Goal: Information Seeking & Learning: Learn about a topic

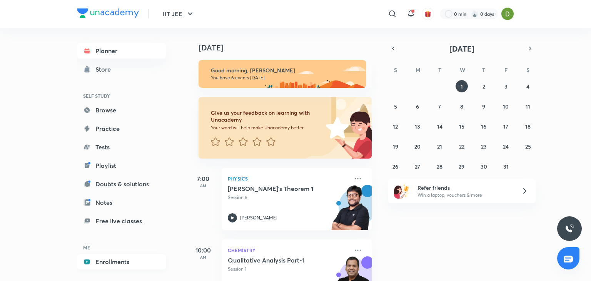
click at [120, 262] on link "Enrollments" at bounding box center [121, 261] width 89 height 15
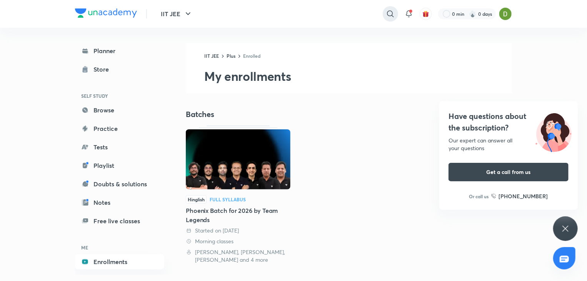
click at [387, 16] on icon at bounding box center [390, 13] width 9 height 9
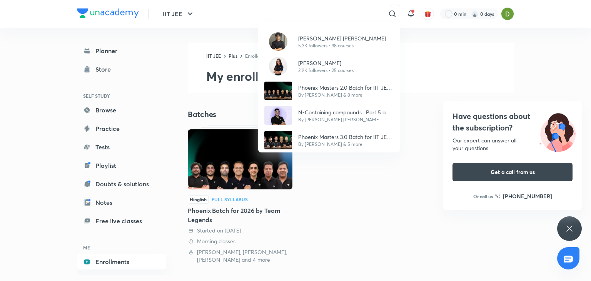
click at [568, 225] on icon at bounding box center [569, 228] width 9 height 9
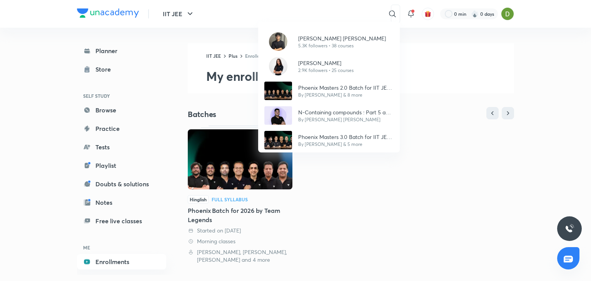
click at [385, 11] on div "[PERSON_NAME] [PERSON_NAME] 5.3K followers • 38 courses [PERSON_NAME] 2.9K foll…" at bounding box center [295, 140] width 591 height 281
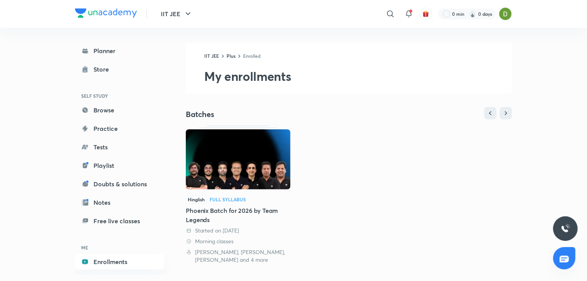
scroll to position [179, 0]
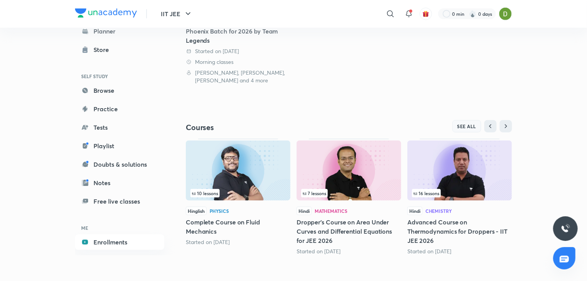
click at [468, 129] on button "SEE ALL" at bounding box center [466, 126] width 29 height 12
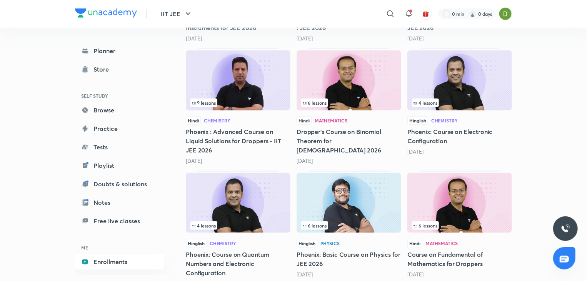
scroll to position [2001, 0]
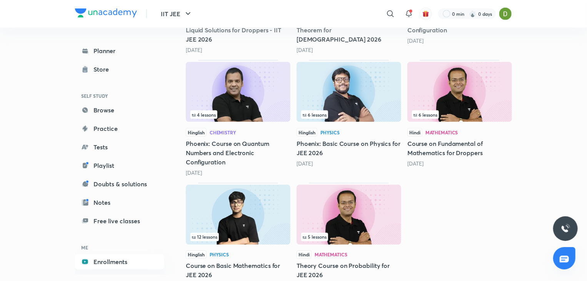
click at [217, 233] on span "12 lessons" at bounding box center [204, 237] width 28 height 8
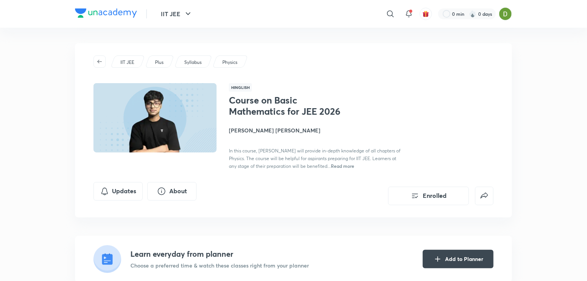
click at [428, 205] on div "IIT JEE Plus Syllabus Physics Hinglish Course on Basic Mathematics for JEE 2026…" at bounding box center [293, 130] width 437 height 174
click at [421, 194] on button "Enrolled" at bounding box center [428, 195] width 81 height 18
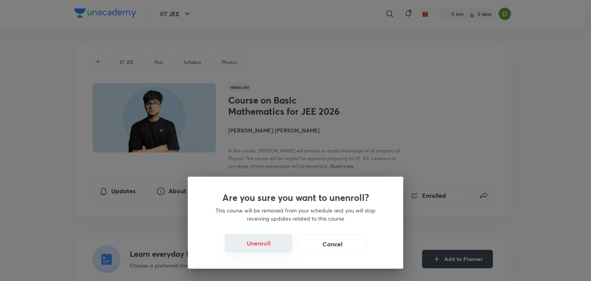
click at [291, 239] on button "Unenroll" at bounding box center [259, 243] width 68 height 18
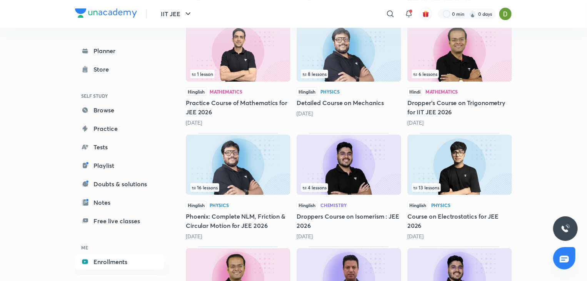
scroll to position [1343, 0]
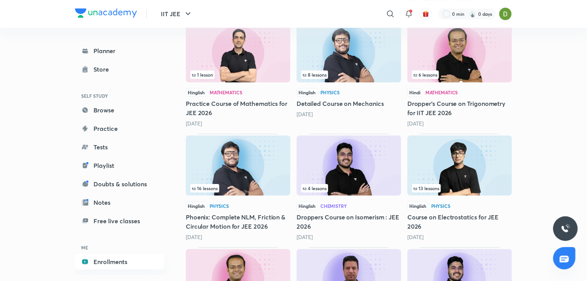
click at [452, 151] on img at bounding box center [459, 165] width 105 height 60
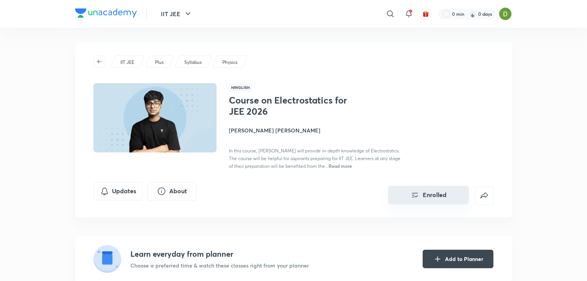
click at [428, 194] on button "Enrolled" at bounding box center [428, 195] width 81 height 18
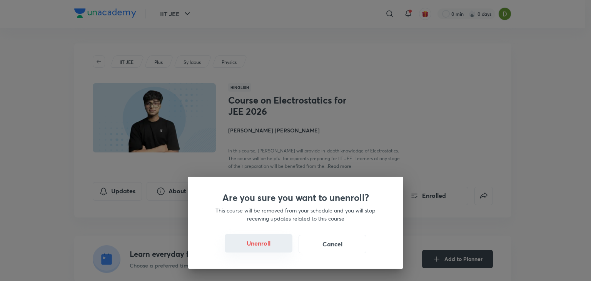
click at [232, 244] on button "Unenroll" at bounding box center [259, 243] width 68 height 18
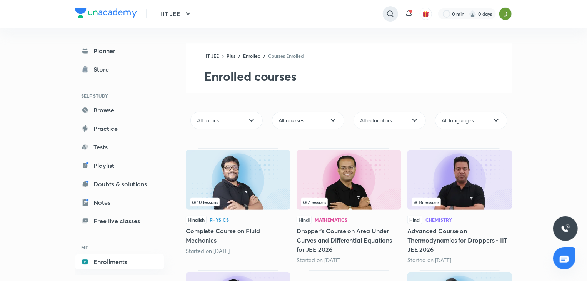
click at [392, 15] on icon at bounding box center [390, 13] width 9 height 9
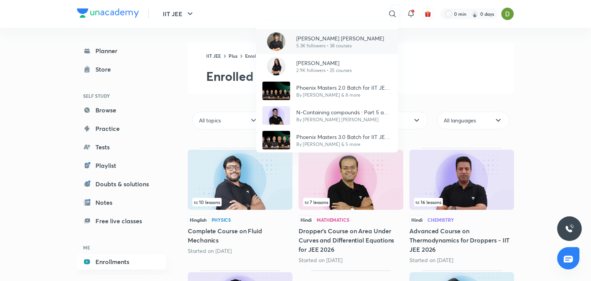
click at [314, 39] on p "[PERSON_NAME] [PERSON_NAME]" at bounding box center [340, 38] width 88 height 8
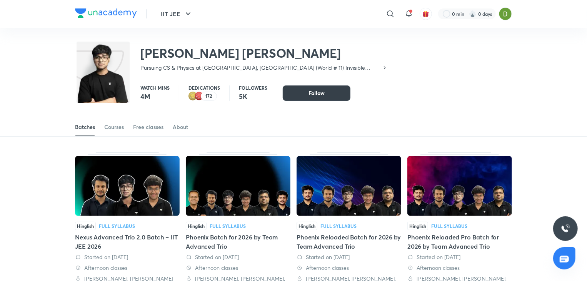
click at [316, 92] on span "Follow" at bounding box center [316, 93] width 16 height 8
click at [123, 127] on div "Courses" at bounding box center [114, 127] width 20 height 8
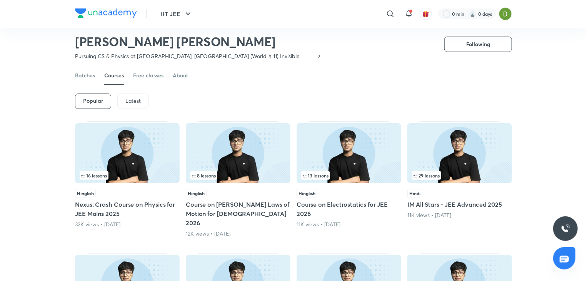
scroll to position [29, 0]
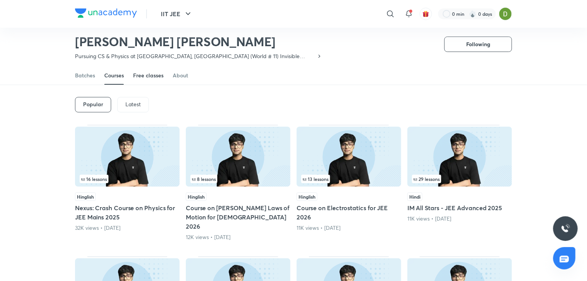
click at [143, 78] on div "Free classes" at bounding box center [148, 76] width 30 height 8
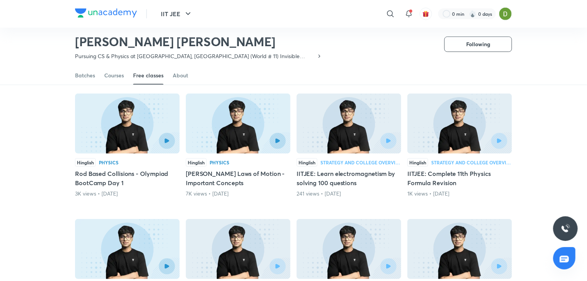
scroll to position [186, 0]
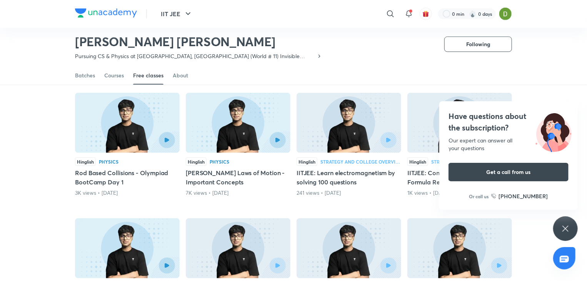
click at [564, 226] on icon at bounding box center [565, 228] width 9 height 9
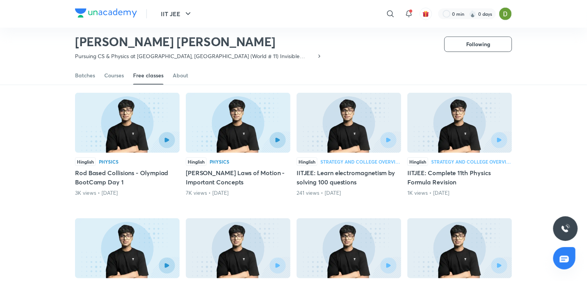
scroll to position [304, 0]
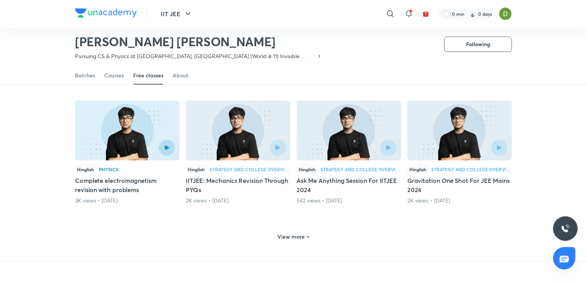
click at [298, 239] on h6 "View more" at bounding box center [291, 237] width 27 height 8
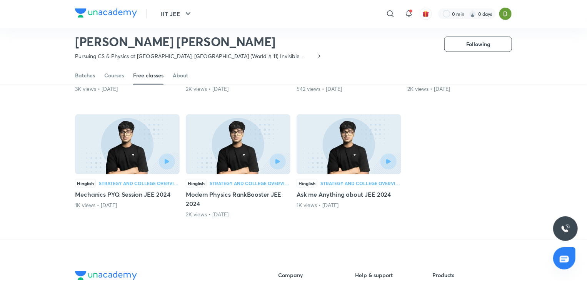
scroll to position [412, 0]
